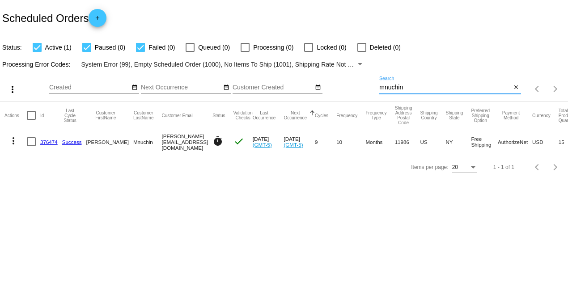
drag, startPoint x: 402, startPoint y: 85, endPoint x: 332, endPoint y: 77, distance: 71.2
click at [343, 77] on div "more_vert Aug Jan Feb Mar [DATE]" at bounding box center [284, 86] width 568 height 32
type input "[PERSON_NAME]"
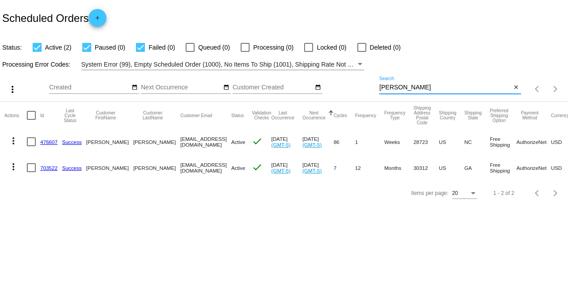
click at [46, 168] on link "703522" at bounding box center [48, 168] width 17 height 6
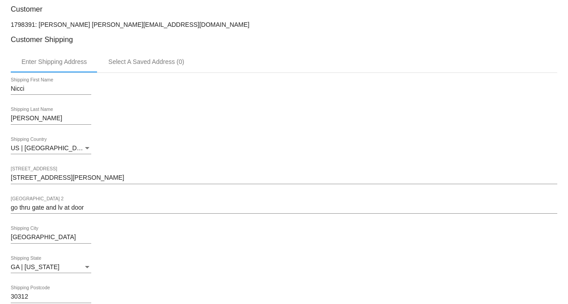
scroll to position [316, 0]
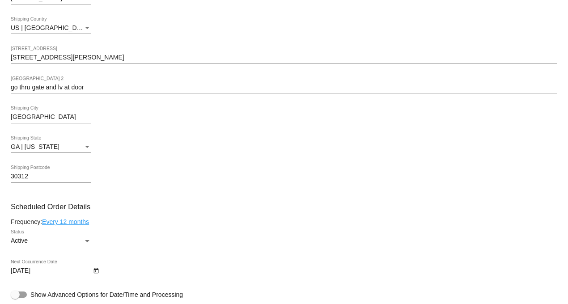
click at [36, 239] on div "Active Status" at bounding box center [51, 238] width 80 height 17
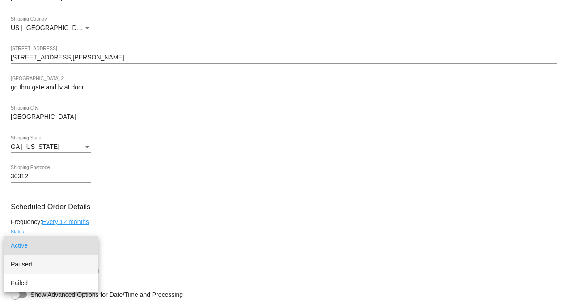
click at [38, 261] on span "Paused" at bounding box center [51, 264] width 80 height 19
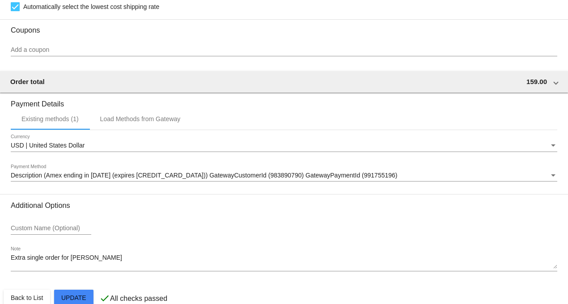
scroll to position [862, 0]
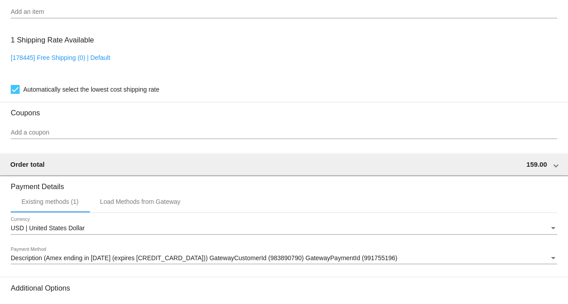
scroll to position [614, 0]
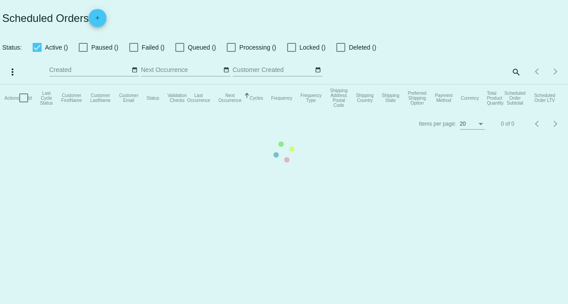
checkbox input "true"
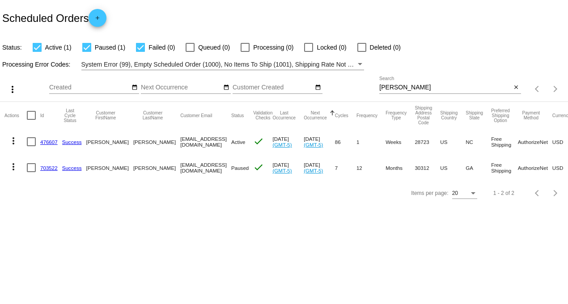
click at [45, 140] on link "476607" at bounding box center [48, 142] width 17 height 6
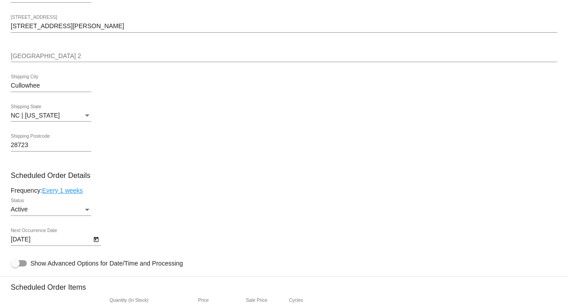
scroll to position [347, 0]
click at [99, 243] on icon "Open calendar" at bounding box center [96, 239] width 6 height 11
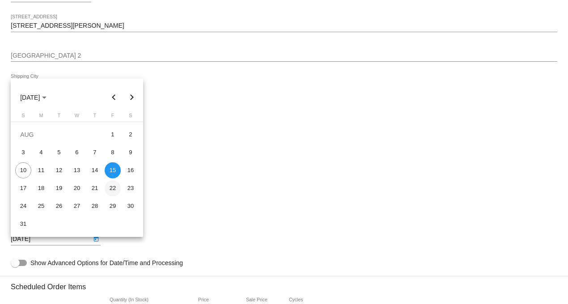
click at [112, 185] on div "22" at bounding box center [113, 188] width 16 height 16
type input "[DATE]"
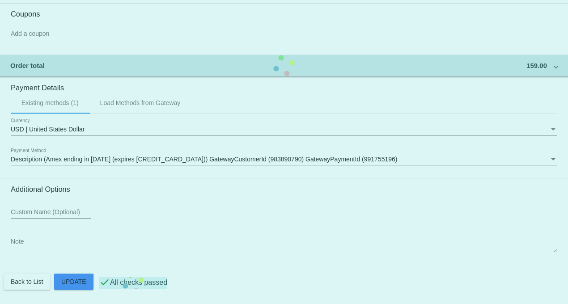
scroll to position [862, 0]
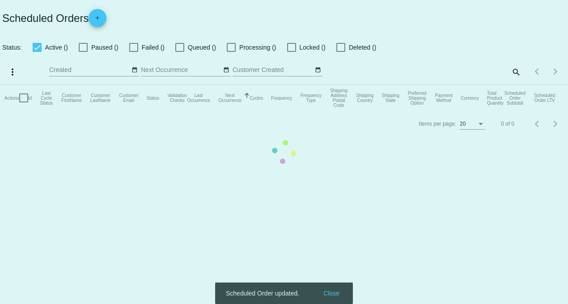
checkbox input "true"
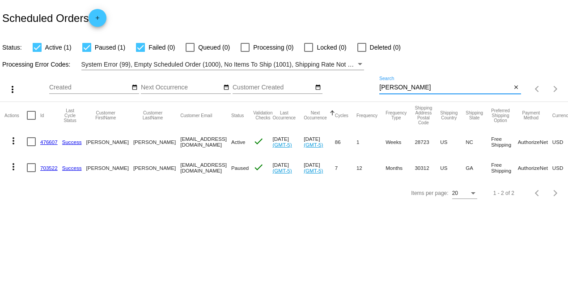
drag, startPoint x: 403, startPoint y: 85, endPoint x: 355, endPoint y: 76, distance: 49.0
click at [356, 76] on div "more_vert Aug Jan Feb Mar [DATE]" at bounding box center [284, 86] width 568 height 32
type input "[PERSON_NAME]"
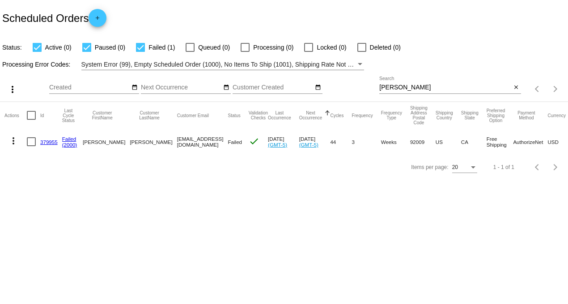
click at [42, 142] on link "379955" at bounding box center [48, 142] width 17 height 6
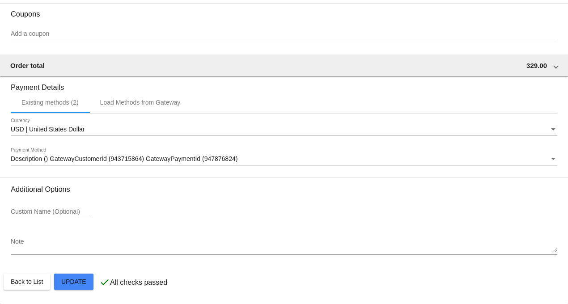
scroll to position [856, 0]
click at [122, 160] on span "Description () GatewayCustomerId (943715864) GatewayPaymentId (947876824)" at bounding box center [124, 158] width 227 height 7
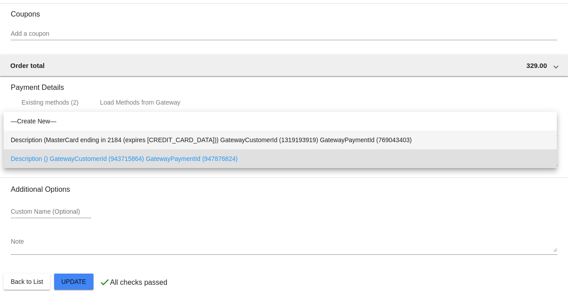
click at [117, 136] on span "Description (MasterCard ending in 2184 (expires [CREDIT_CARD_DATA])) GatewayCus…" at bounding box center [280, 140] width 539 height 19
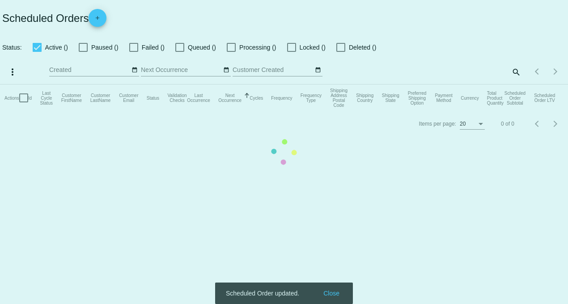
checkbox input "true"
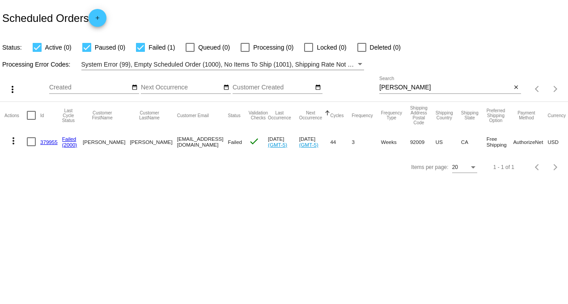
click at [45, 144] on link "379955" at bounding box center [48, 142] width 17 height 6
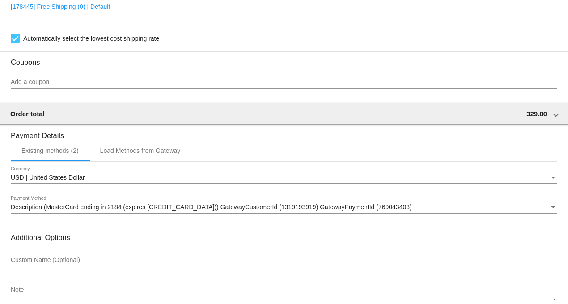
scroll to position [856, 0]
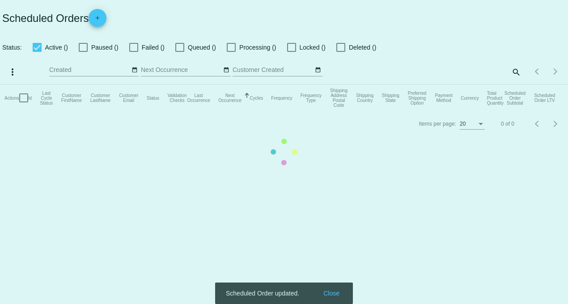
checkbox input "true"
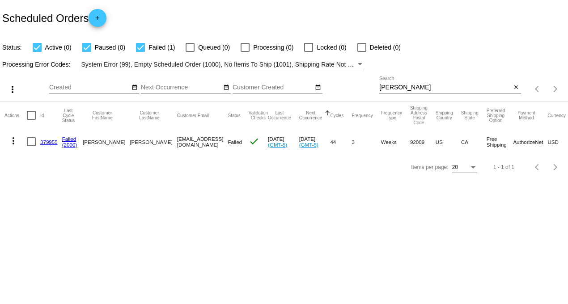
click at [15, 140] on mat-icon "more_vert" at bounding box center [13, 141] width 11 height 11
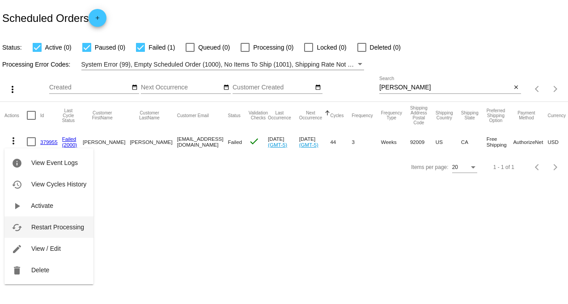
click at [47, 227] on span "Restart Processing" at bounding box center [57, 227] width 53 height 7
